Goal: Task Accomplishment & Management: Manage account settings

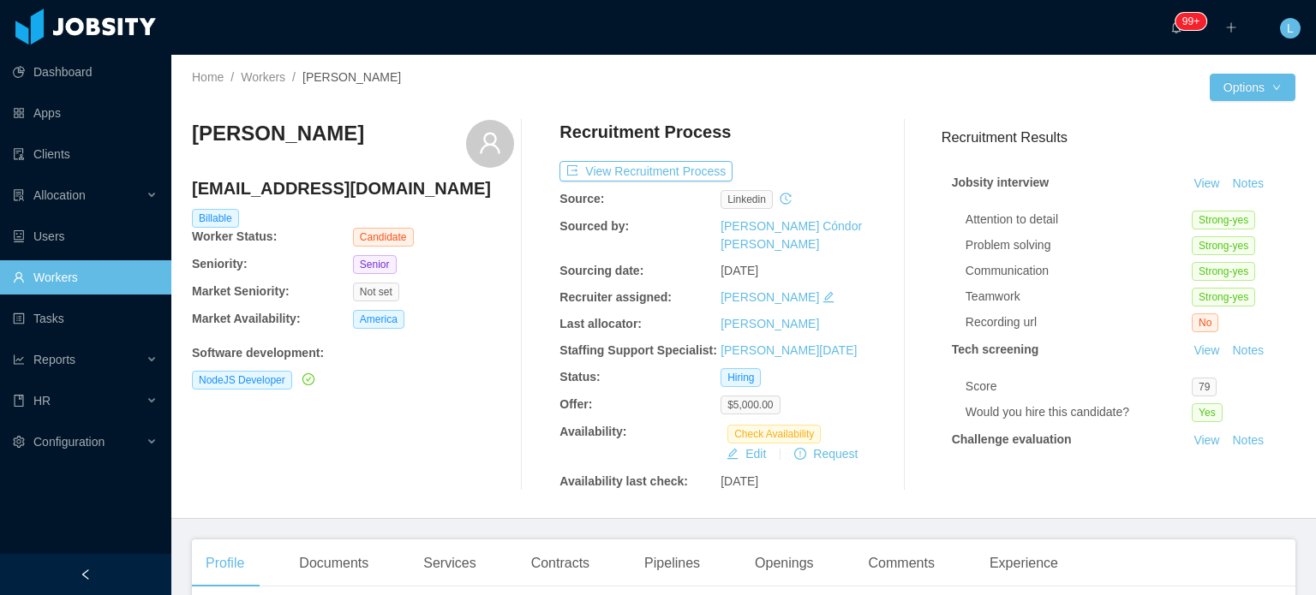
click at [334, 194] on h4 "andresmorelos123@gmail.com" at bounding box center [353, 188] width 322 height 24
copy h4 "andresmorelos123@gmail.com"
click at [746, 444] on button "Edit" at bounding box center [746, 454] width 53 height 21
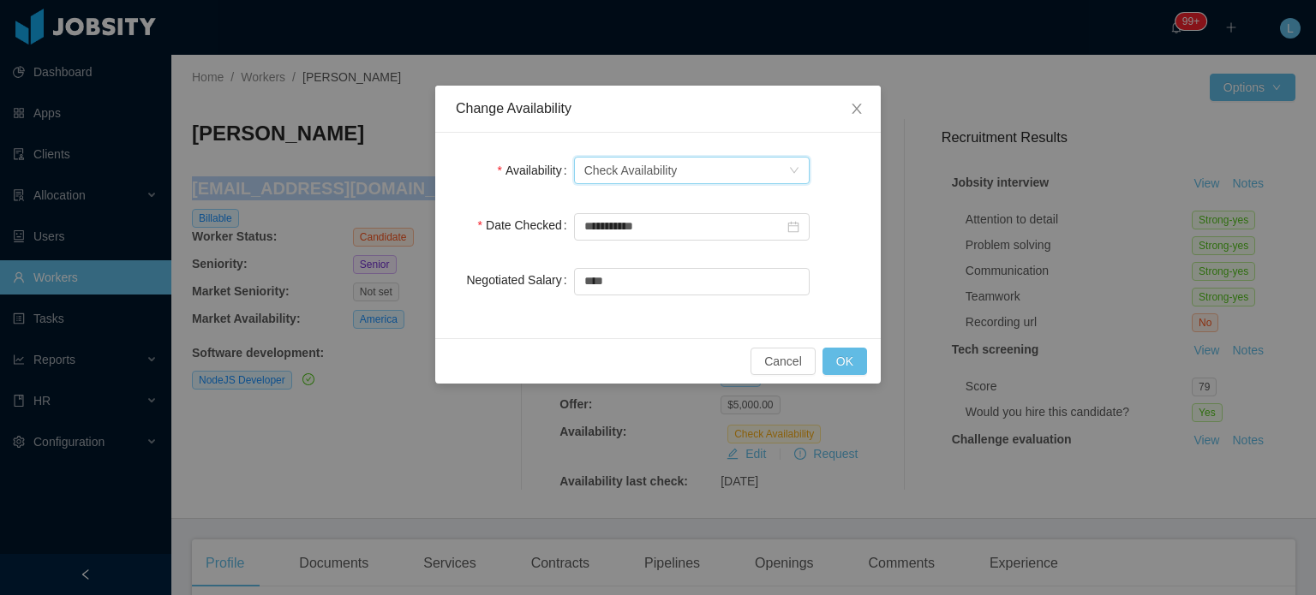
click at [668, 177] on div "Check Availability" at bounding box center [630, 171] width 93 height 26
drag, startPoint x: 648, startPoint y: 201, endPoint x: 760, endPoint y: 263, distance: 127.3
click at [650, 201] on li "Available" at bounding box center [691, 203] width 236 height 27
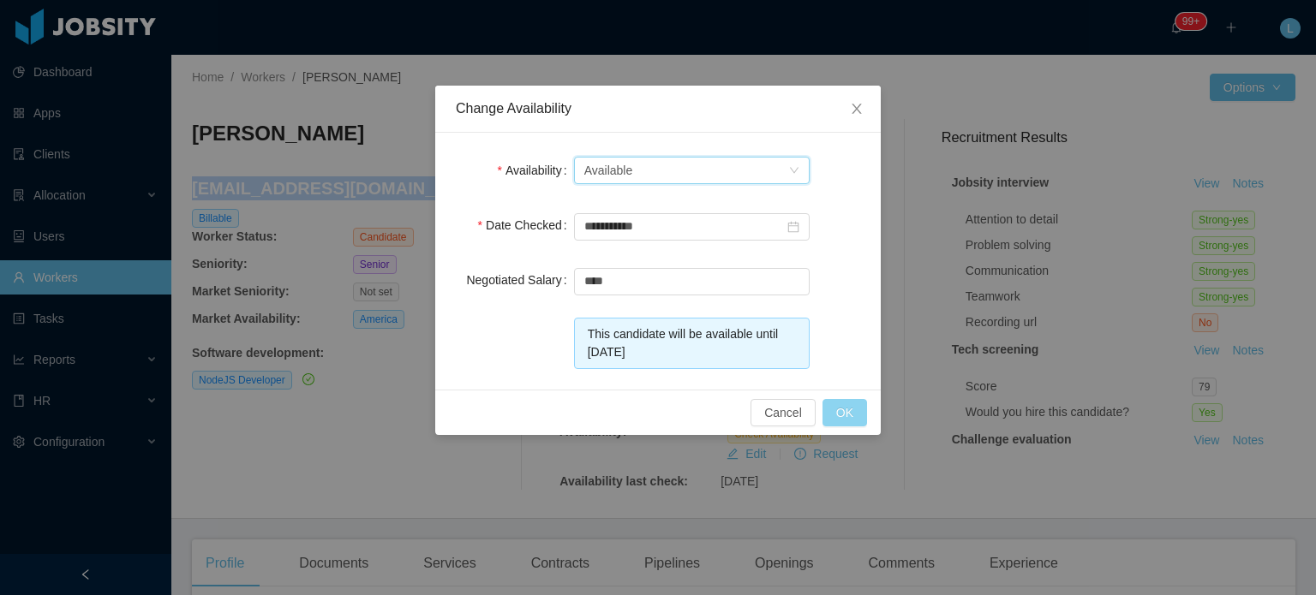
click at [858, 411] on button "OK" at bounding box center [844, 412] width 45 height 27
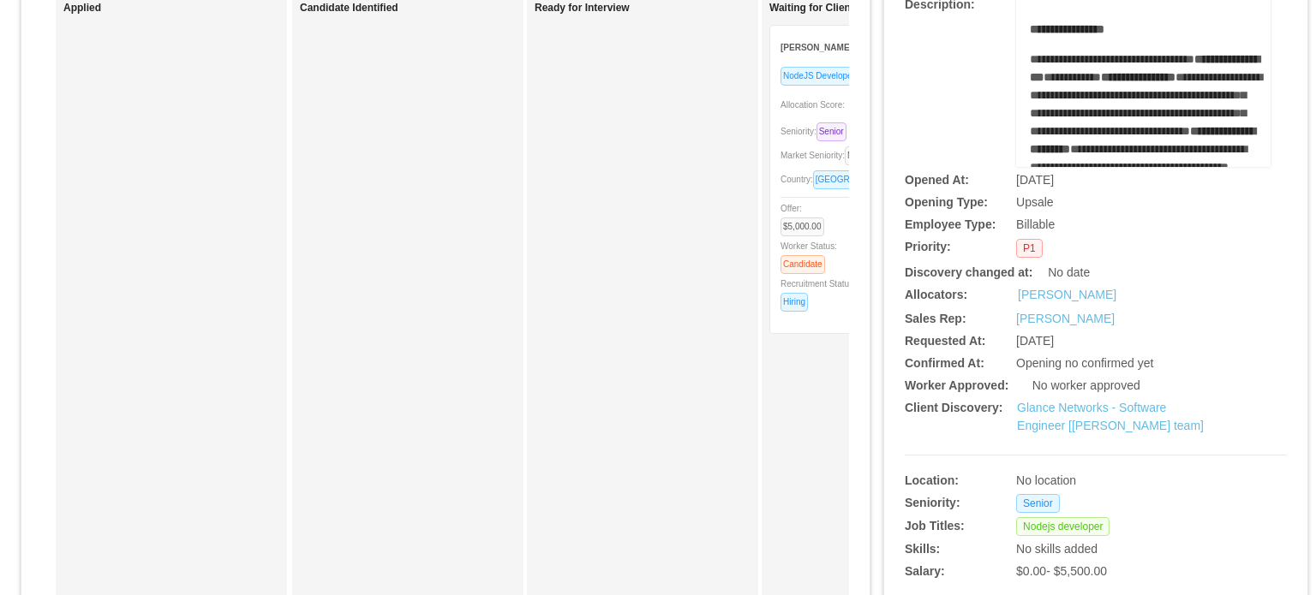
scroll to position [257, 0]
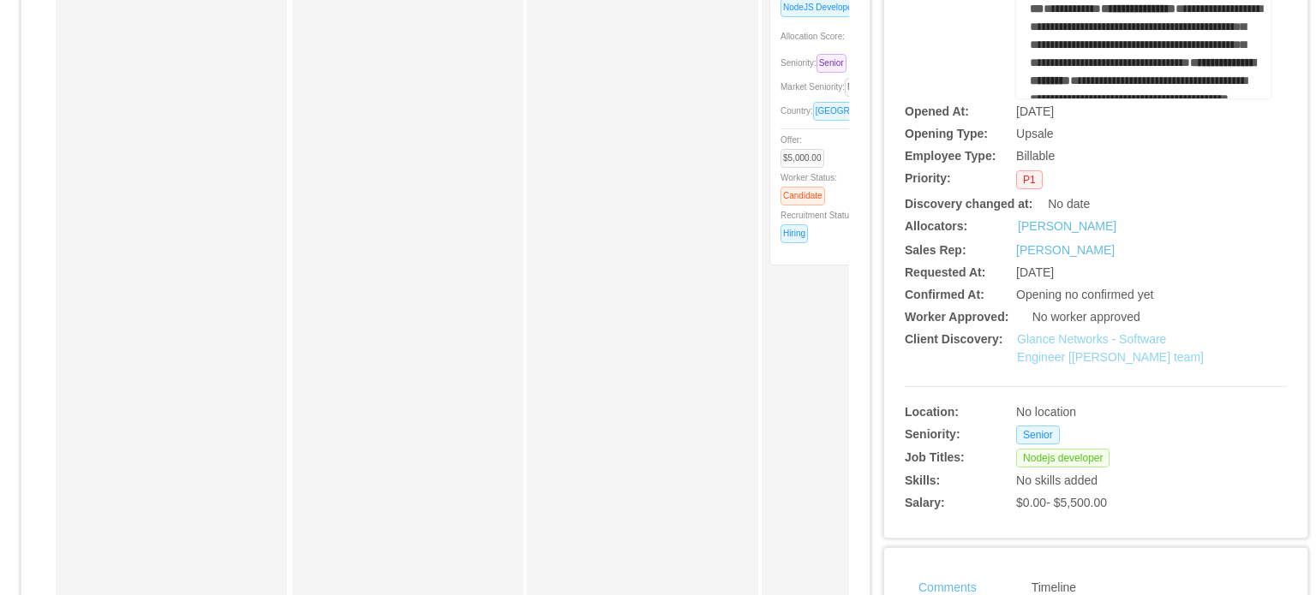
click at [1061, 351] on link "Glance Networks - Software Engineer [[PERSON_NAME] team]" at bounding box center [1110, 348] width 187 height 32
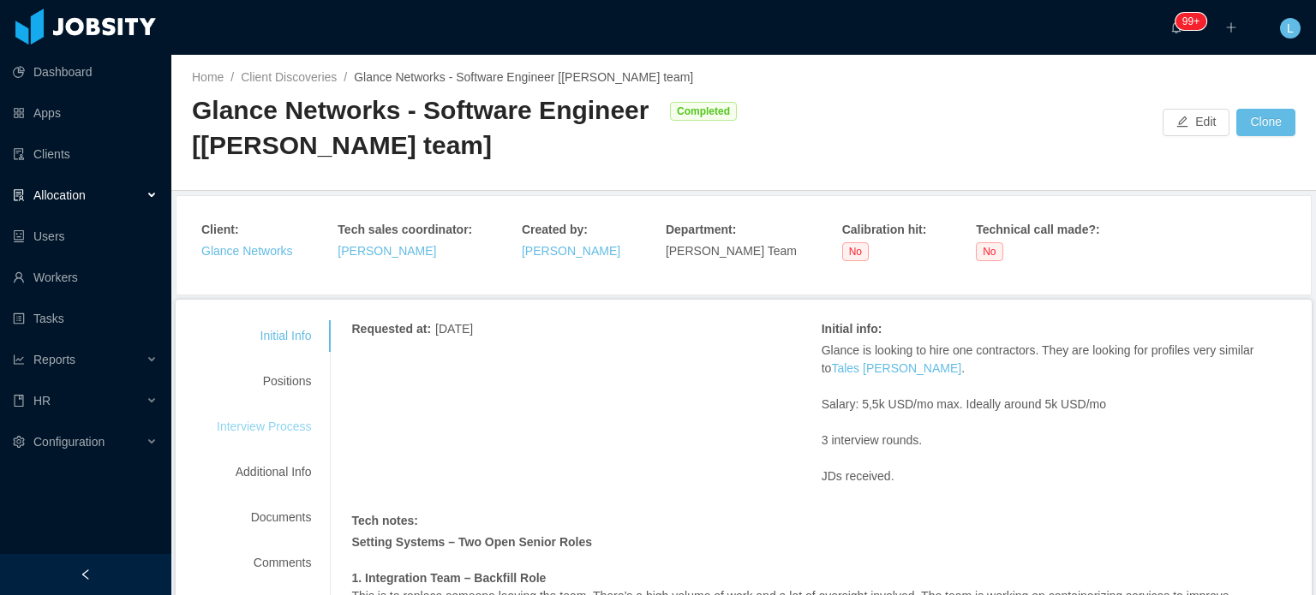
click at [276, 426] on div "Interview Process" at bounding box center [263, 427] width 135 height 32
